Goal: Navigation & Orientation: Find specific page/section

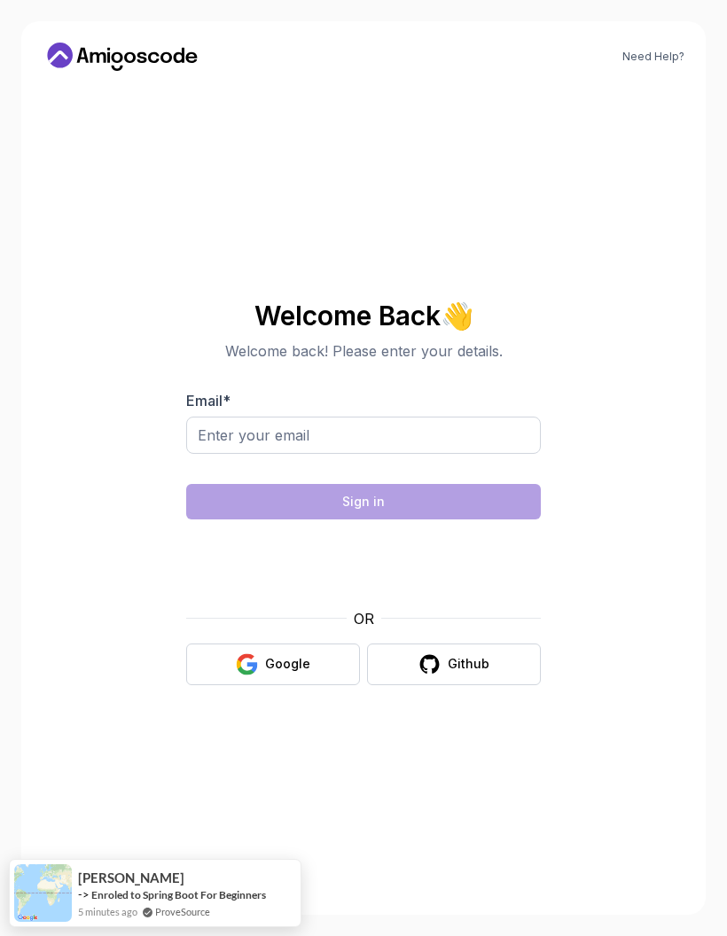
click at [303, 685] on button "Google" at bounding box center [273, 665] width 174 height 42
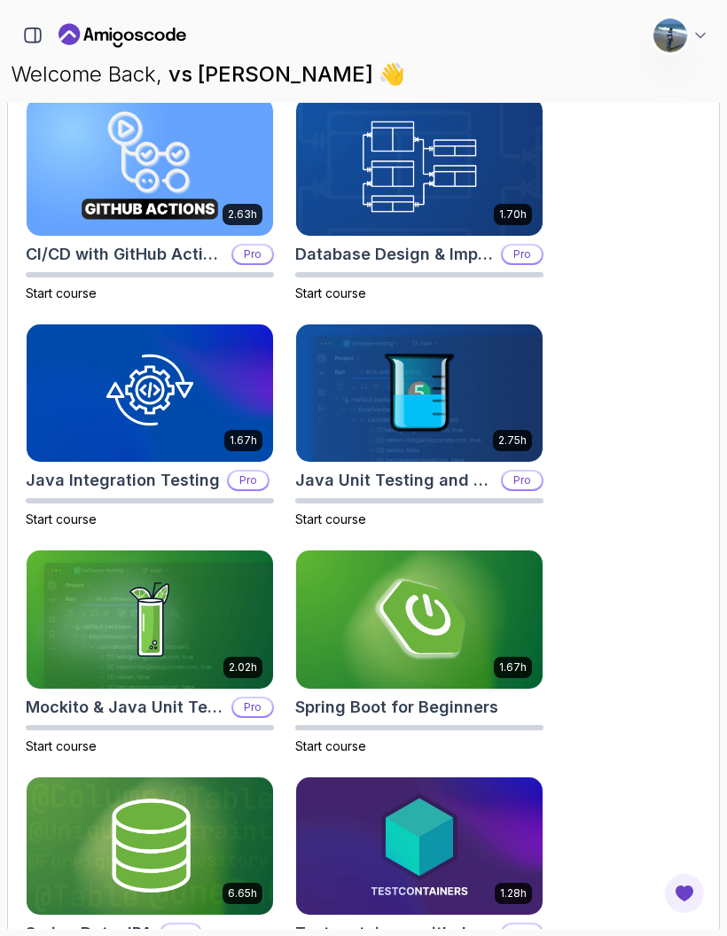
scroll to position [71, 0]
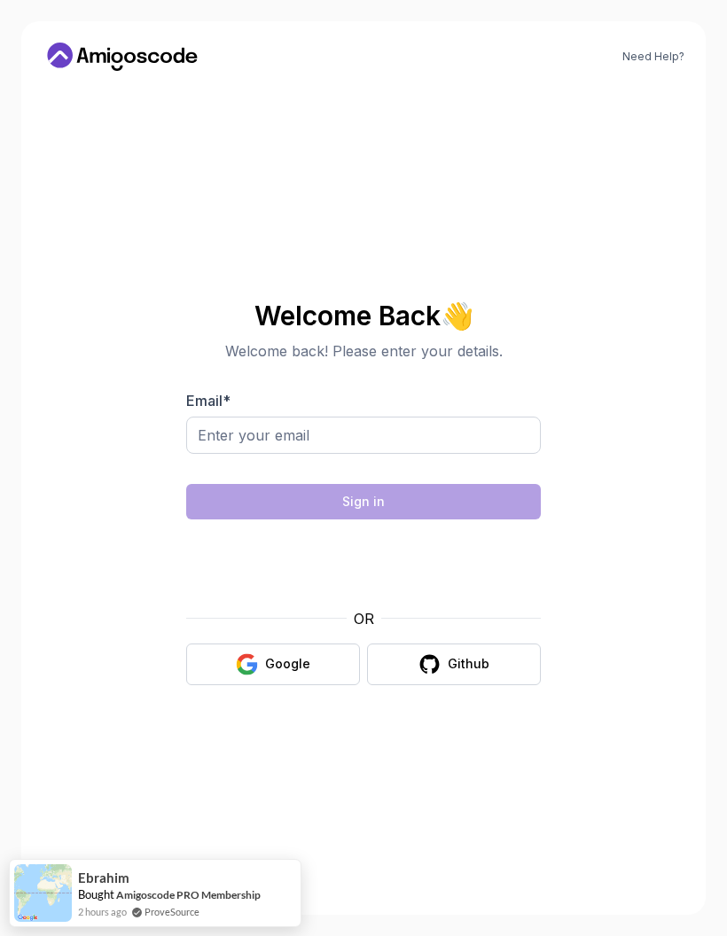
click at [199, 685] on button "Google" at bounding box center [273, 665] width 174 height 42
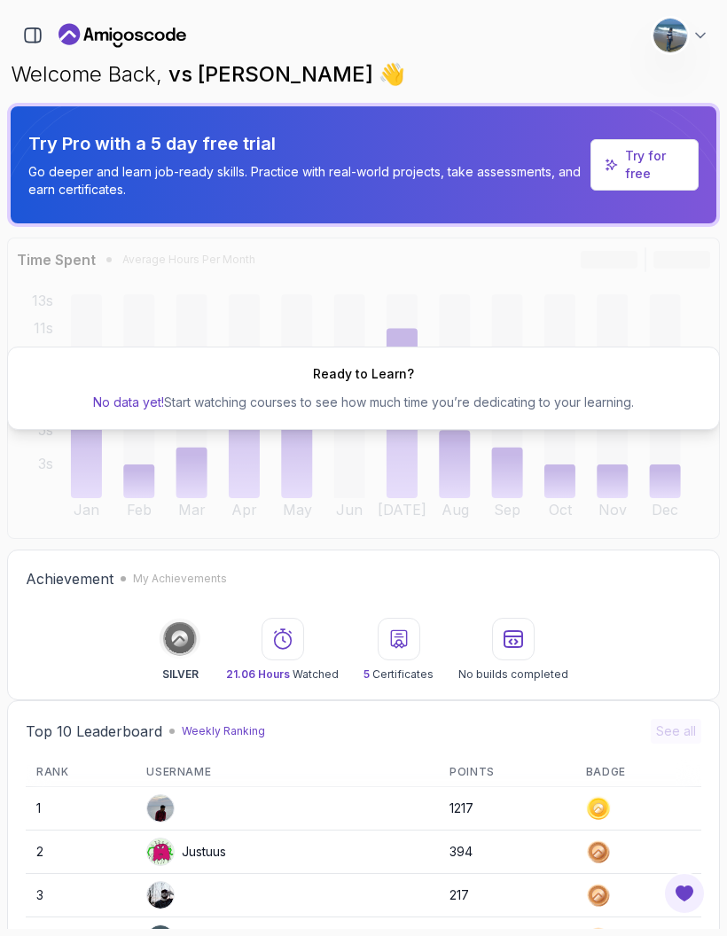
click at [694, 25] on button "vs giridhar giri Software Engineer" at bounding box center [681, 35] width 57 height 35
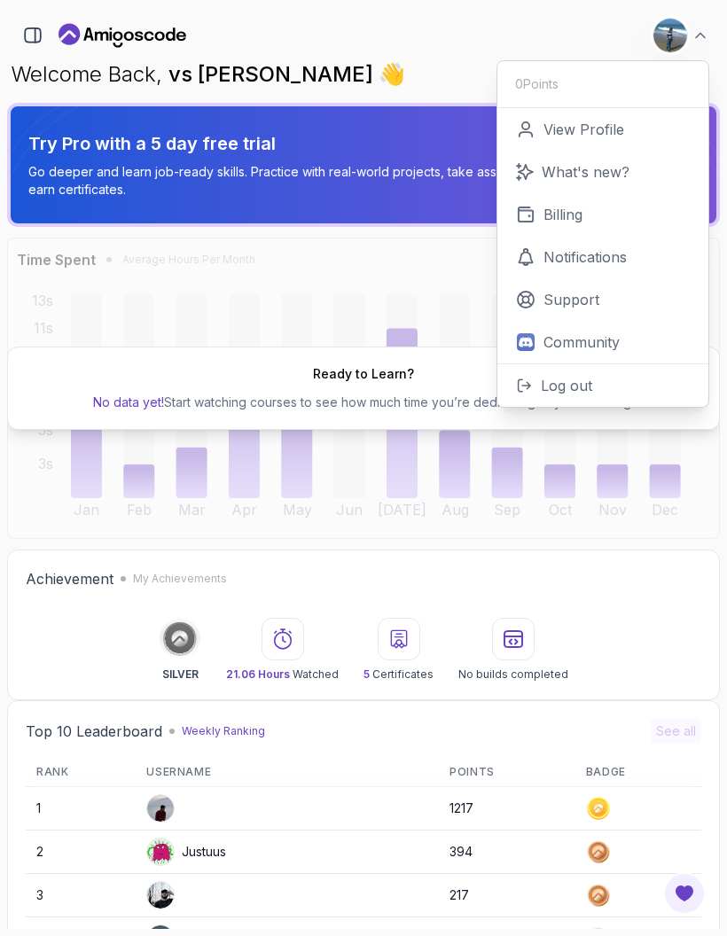
click at [466, 31] on div "536 Points vs giridhar giri Software Engineer 0 Points View Profile What's new?…" at bounding box center [363, 35] width 713 height 35
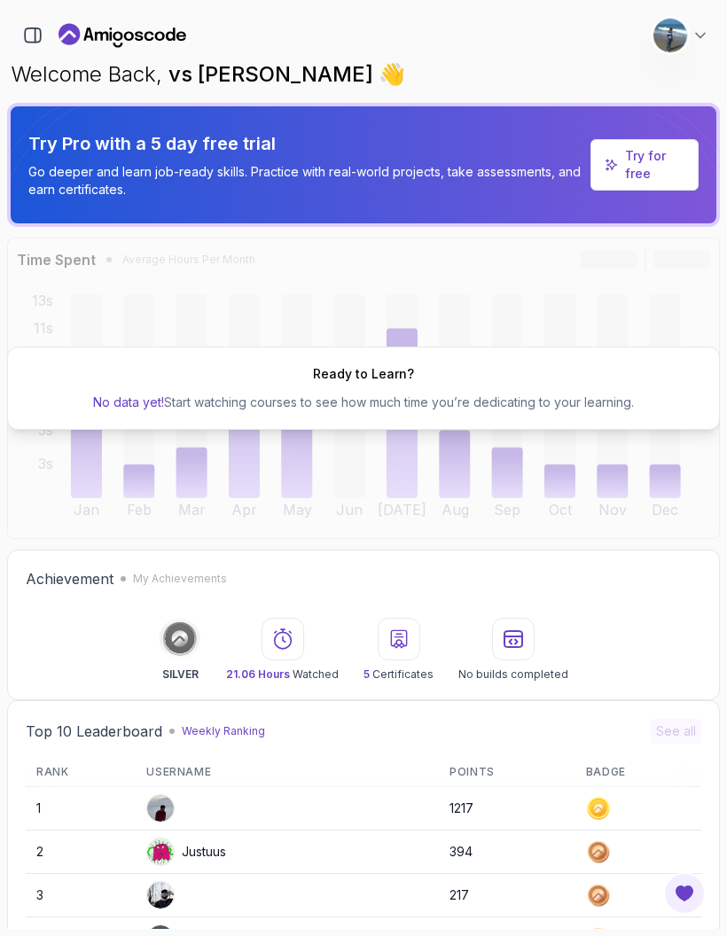
click at [720, 41] on section "536 Points vs giridhar giri Software Engineer Home My Courses 9 My Builds Roadm…" at bounding box center [363, 468] width 727 height 936
click at [707, 31] on icon at bounding box center [701, 36] width 18 height 18
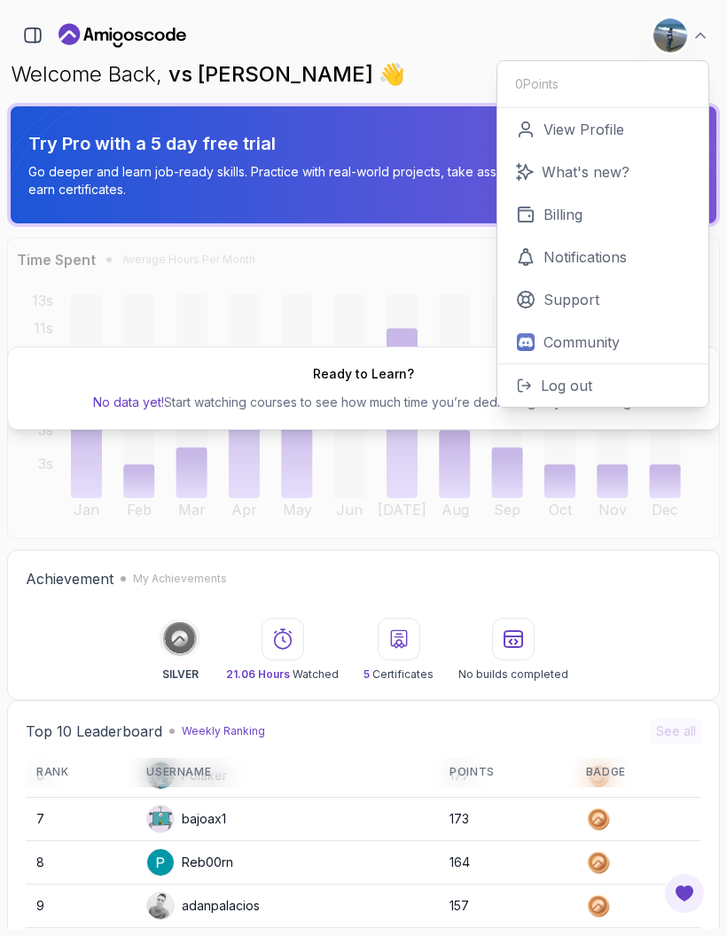
click at [25, 23] on button "button" at bounding box center [33, 35] width 30 height 30
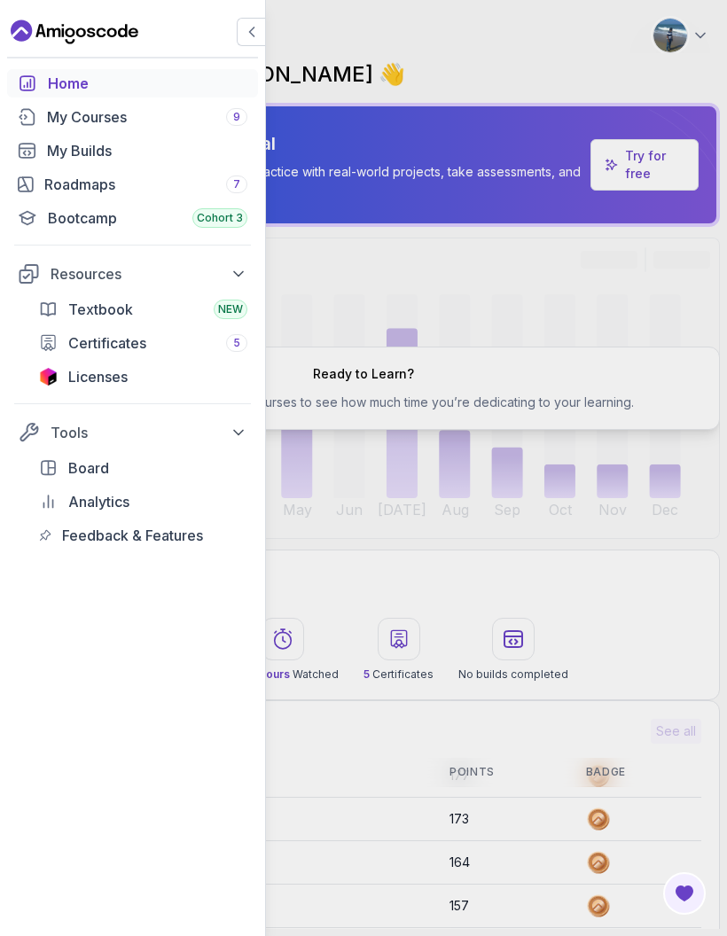
click at [63, 117] on div "My Courses 9" at bounding box center [147, 116] width 200 height 21
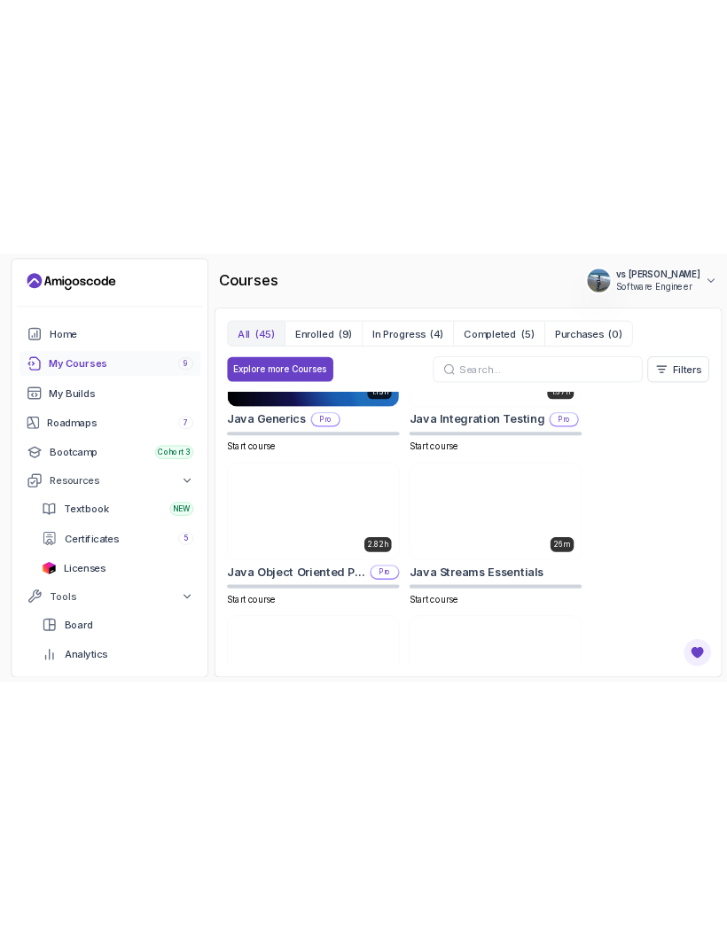
scroll to position [2095, 0]
